Goal: Task Accomplishment & Management: Use online tool/utility

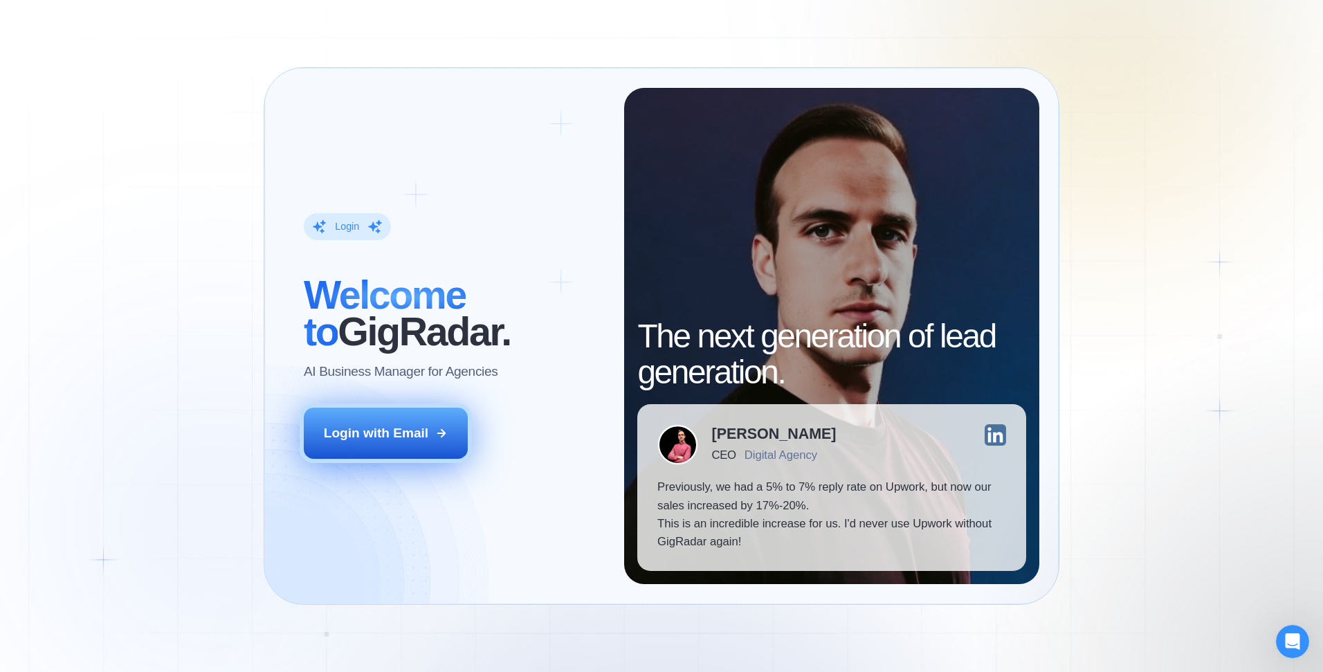
click at [433, 450] on button "Login with Email" at bounding box center [386, 433] width 164 height 51
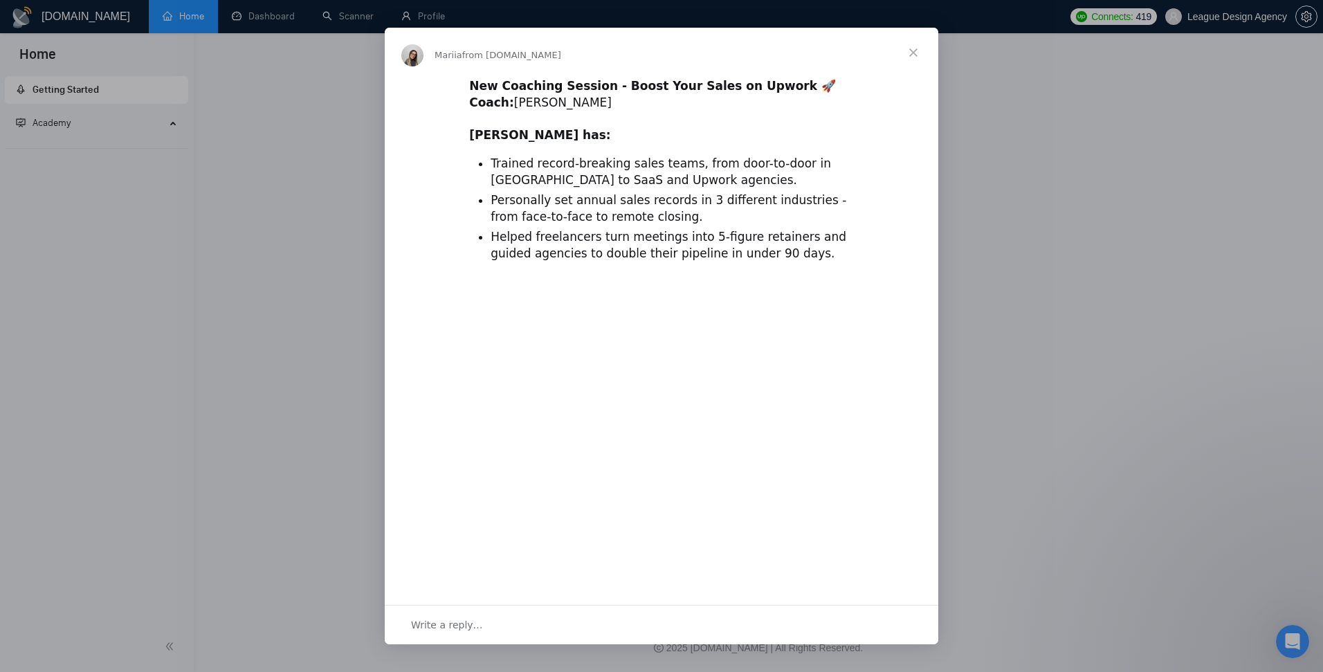
click at [914, 51] on span "Close" at bounding box center [914, 53] width 50 height 50
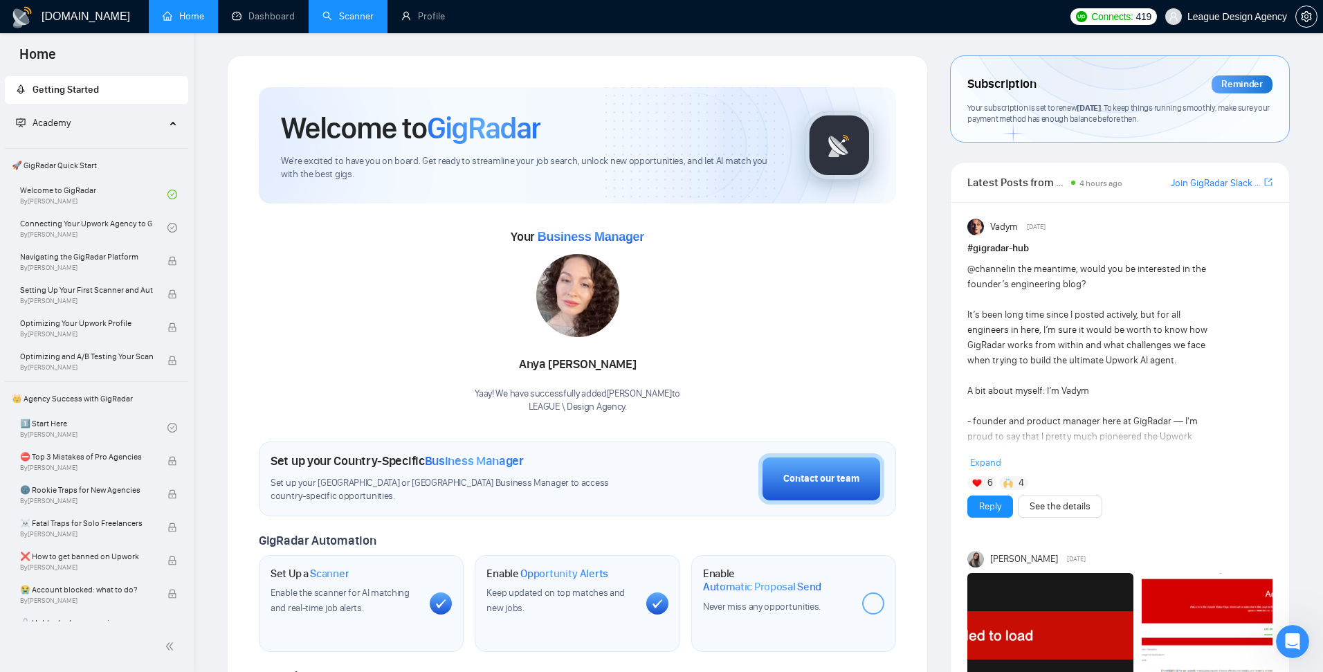
click at [339, 15] on link "Scanner" at bounding box center [347, 16] width 51 height 12
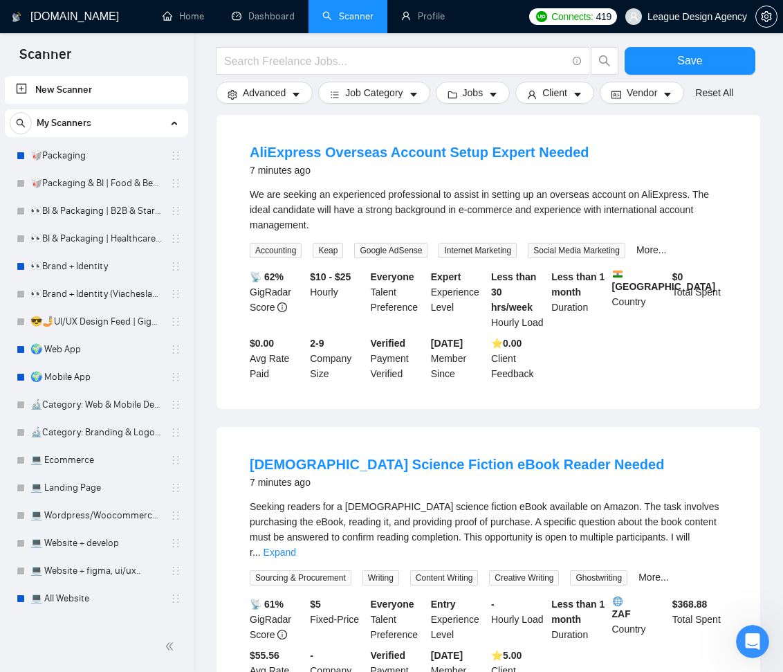
scroll to position [1288, 0]
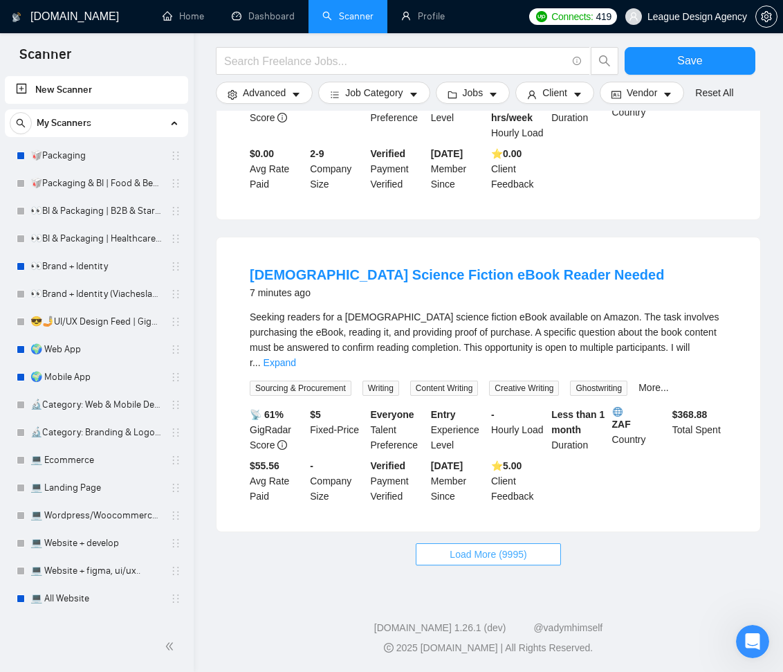
click at [511, 554] on span "Load More (9995)" at bounding box center [488, 554] width 77 height 15
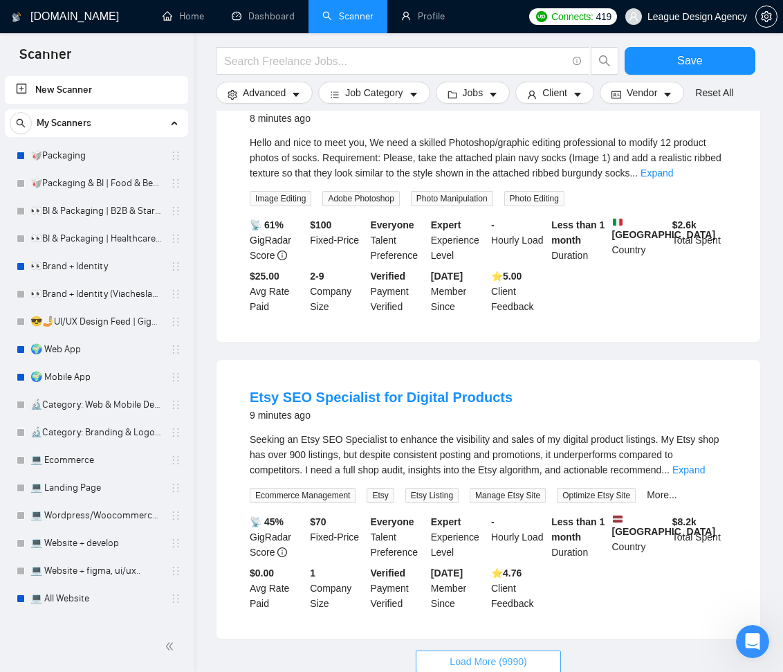
scroll to position [2803, 0]
